Goal: Task Accomplishment & Management: Manage account settings

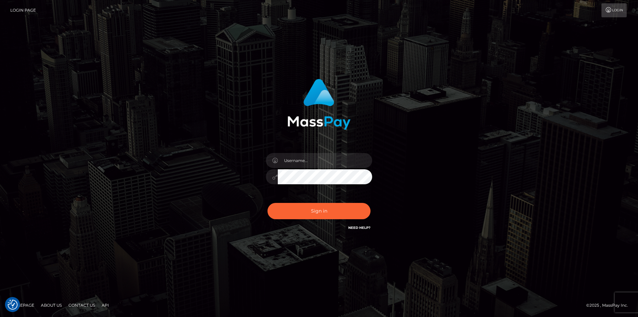
drag, startPoint x: 320, startPoint y: 151, endPoint x: 319, endPoint y: 161, distance: 10.3
click at [319, 153] on div at bounding box center [319, 173] width 116 height 51
click at [319, 162] on input "text" at bounding box center [325, 160] width 94 height 15
type input "Alexandra Lassus"
click at [315, 211] on button "Sign in" at bounding box center [318, 211] width 103 height 16
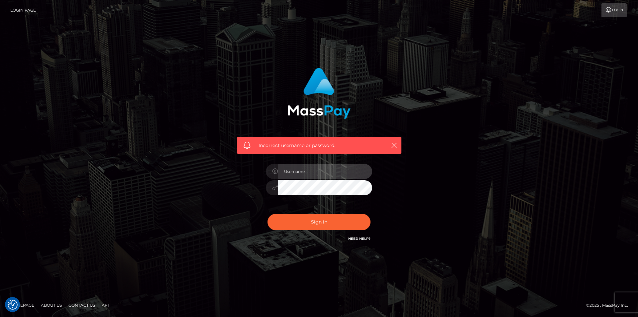
click at [313, 169] on input "text" at bounding box center [325, 171] width 94 height 15
type input "Alexandra Lassus"
click at [261, 183] on div "Alexandra Lassus" at bounding box center [319, 184] width 116 height 51
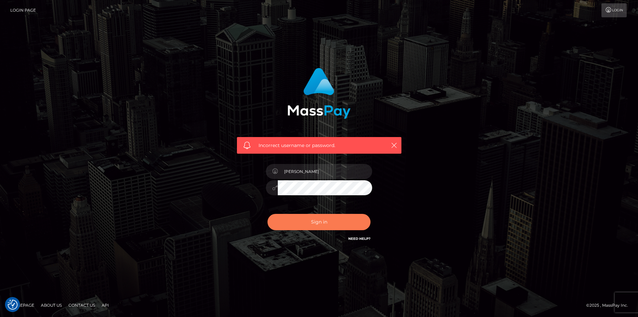
click at [290, 224] on button "Sign in" at bounding box center [318, 222] width 103 height 16
click at [615, 9] on link "Login" at bounding box center [613, 10] width 25 height 14
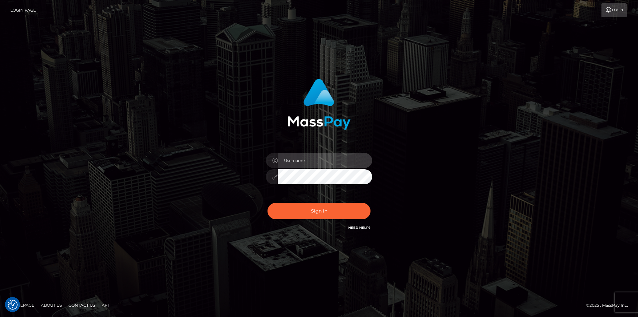
click at [311, 162] on input "text" at bounding box center [325, 160] width 94 height 15
click at [327, 164] on input "text" at bounding box center [325, 160] width 94 height 15
drag, startPoint x: 347, startPoint y: 160, endPoint x: 267, endPoint y: 155, distance: 79.3
click at [267, 155] on div "izzygonzeles27@gmail.com" at bounding box center [319, 159] width 106 height 13
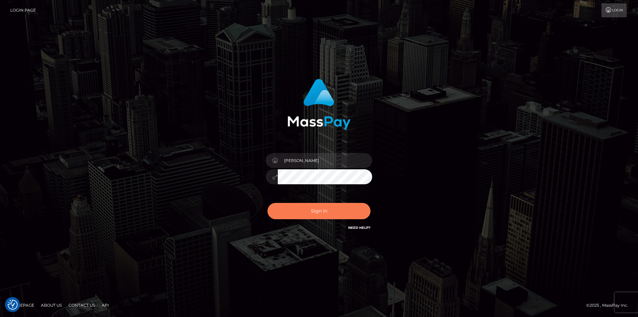
type input "Alexandra lassus"
click at [280, 204] on button "Sign in" at bounding box center [318, 211] width 103 height 16
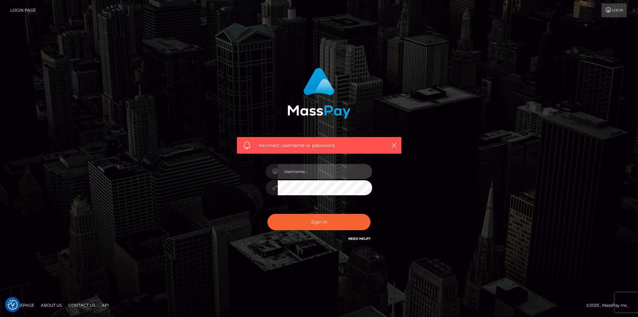
click at [306, 167] on input "text" at bounding box center [325, 171] width 94 height 15
click at [189, 194] on div "Incorrect username or password." at bounding box center [319, 158] width 379 height 191
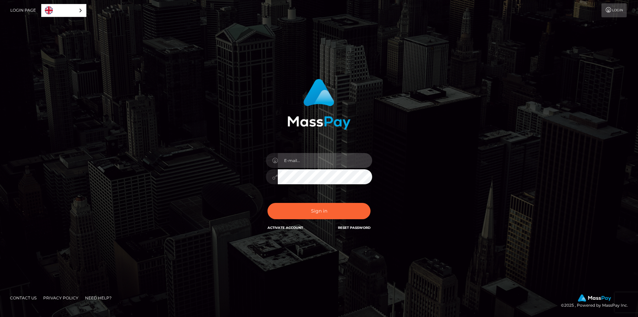
type input "[PERSON_NAME]"
click at [326, 161] on input "[PERSON_NAME]" at bounding box center [325, 160] width 94 height 15
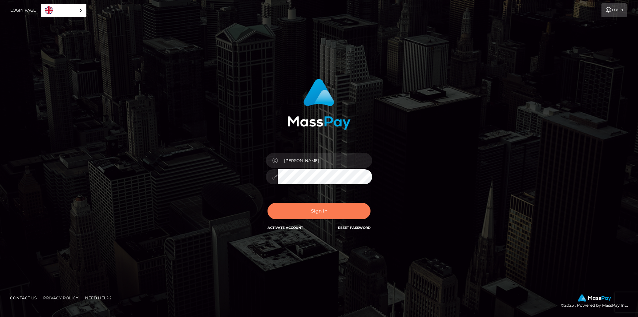
click at [322, 215] on button "Sign in" at bounding box center [318, 211] width 103 height 16
